Goal: Navigation & Orientation: Find specific page/section

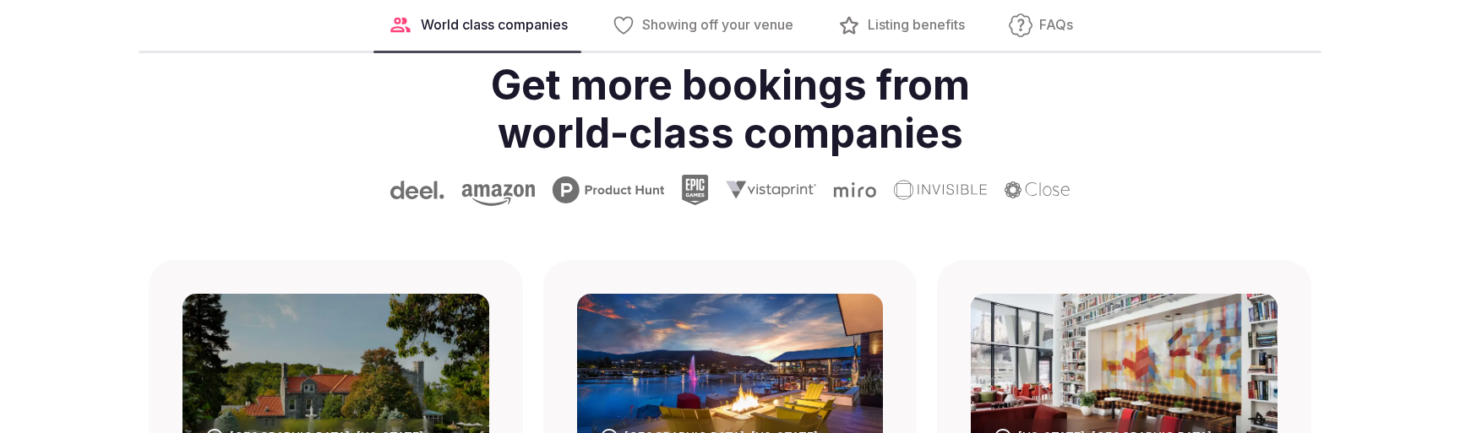
scroll to position [946, 0]
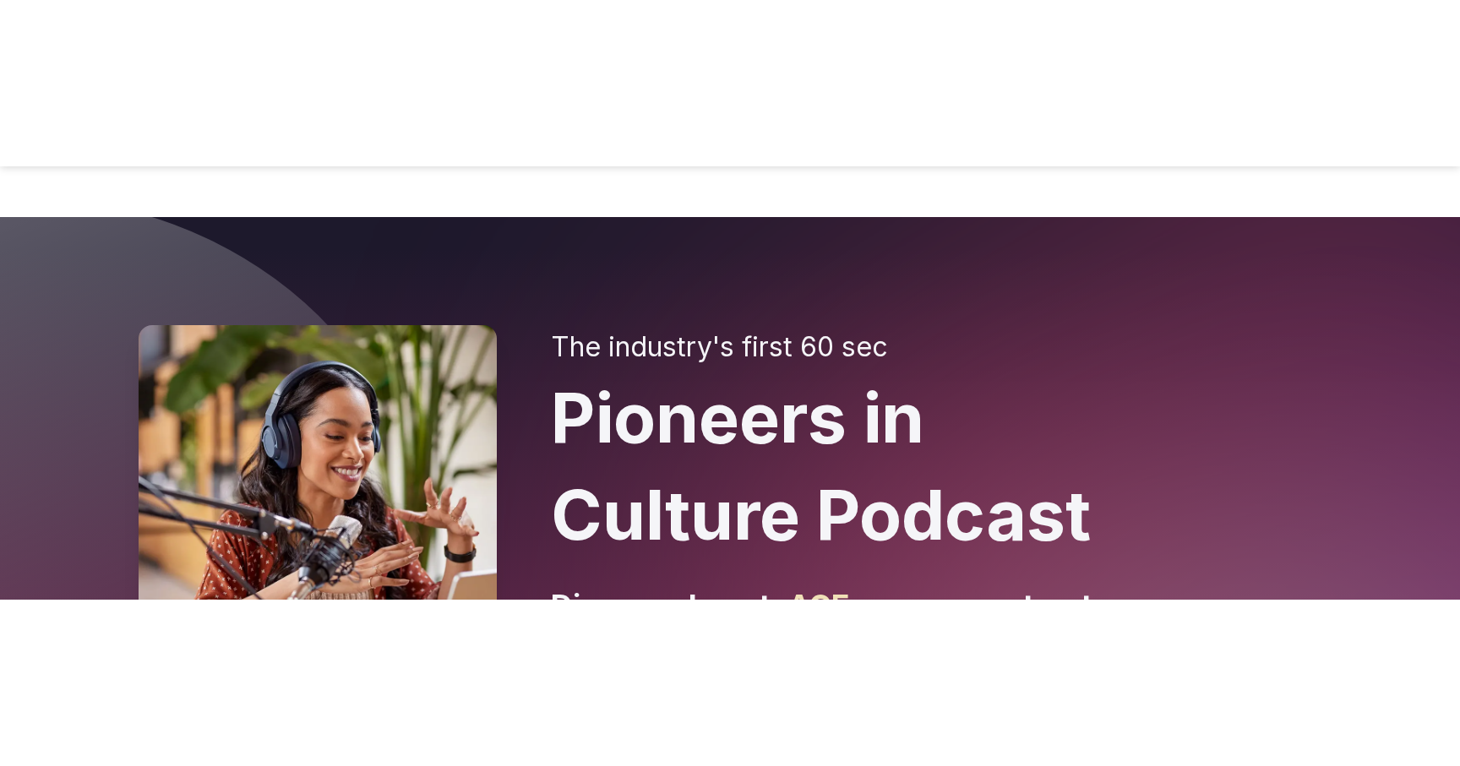
scroll to position [7172, 0]
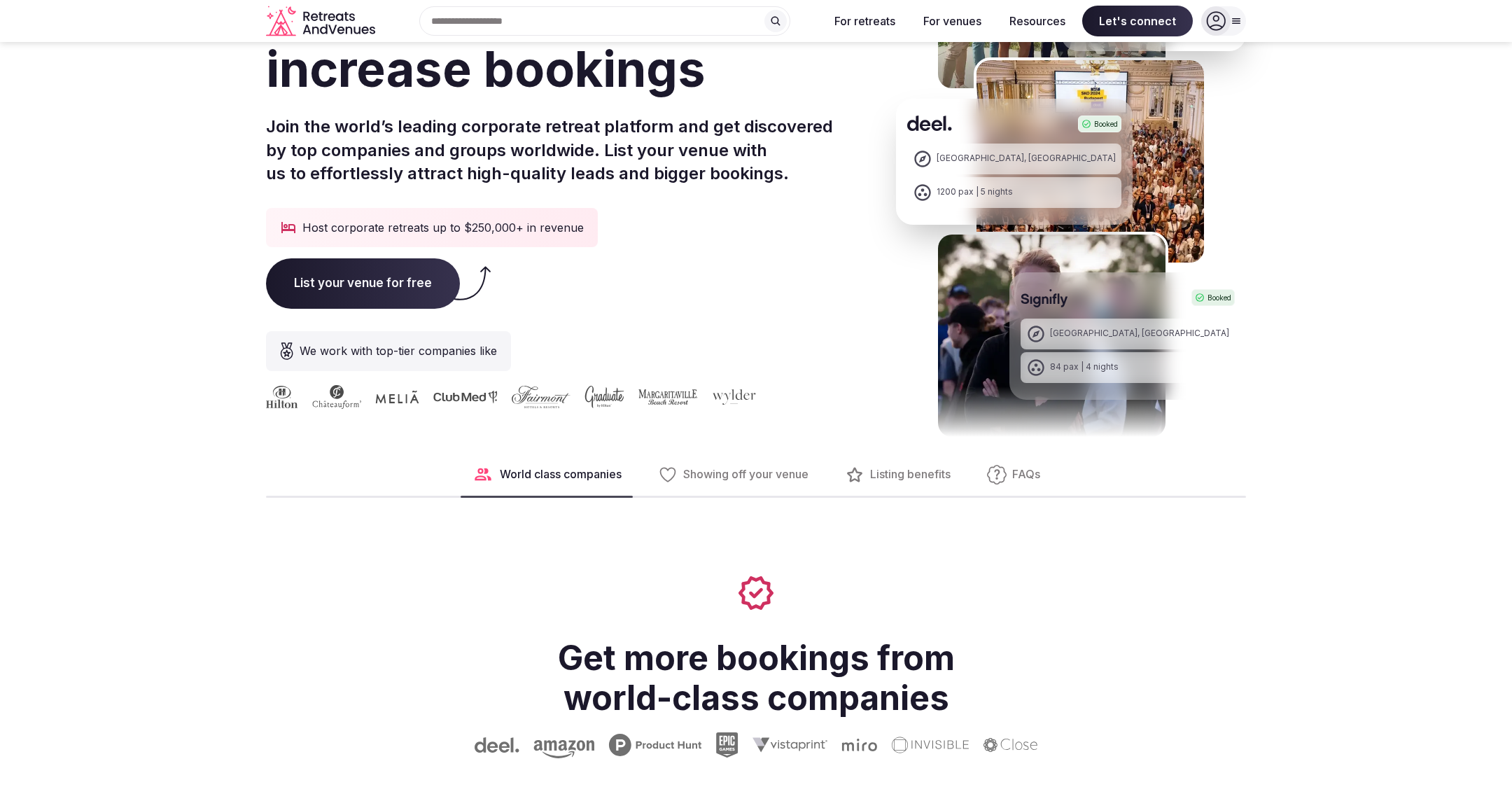
scroll to position [193, 0]
